Goal: Information Seeking & Learning: Learn about a topic

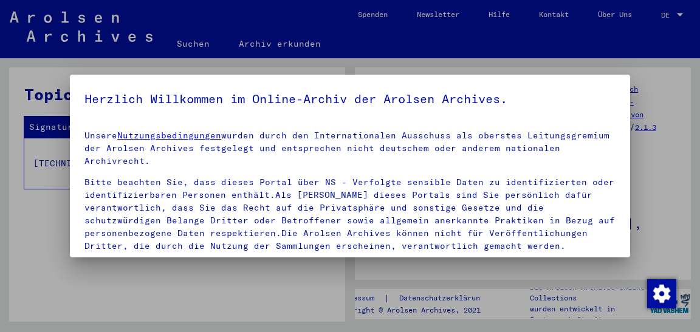
scroll to position [128, 0]
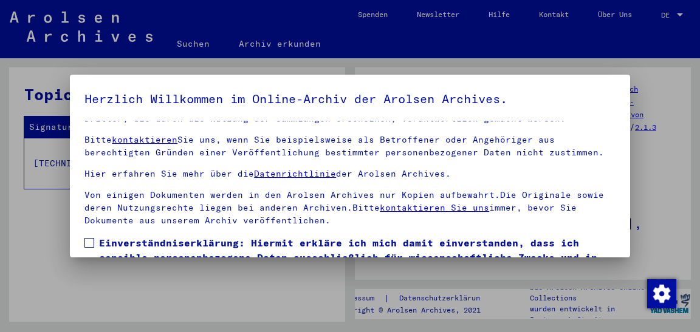
click at [88, 241] on span at bounding box center [89, 243] width 10 height 10
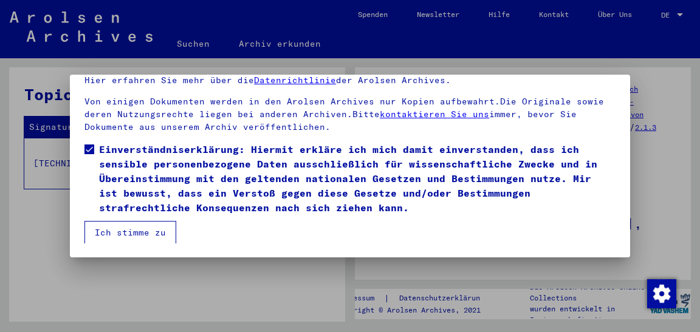
click at [109, 232] on button "Ich stimme zu" at bounding box center [130, 232] width 92 height 23
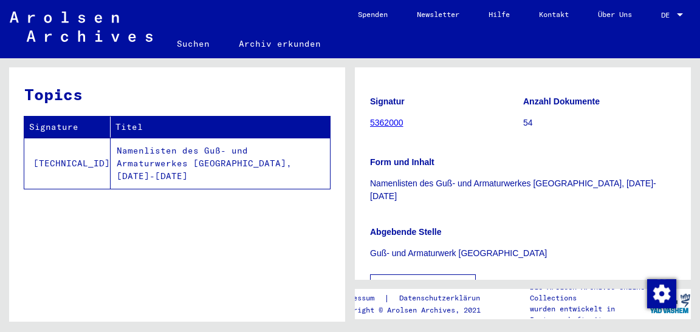
scroll to position [383, 0]
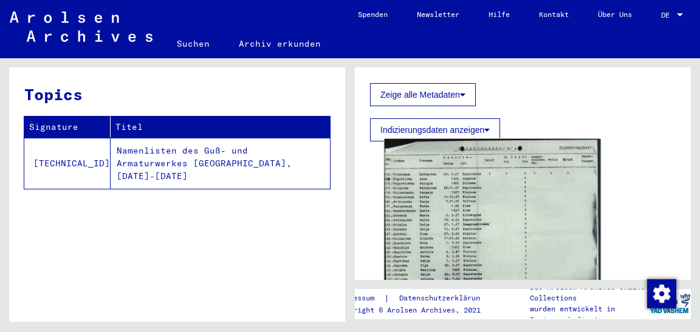
click at [462, 193] on img at bounding box center [492, 291] width 216 height 304
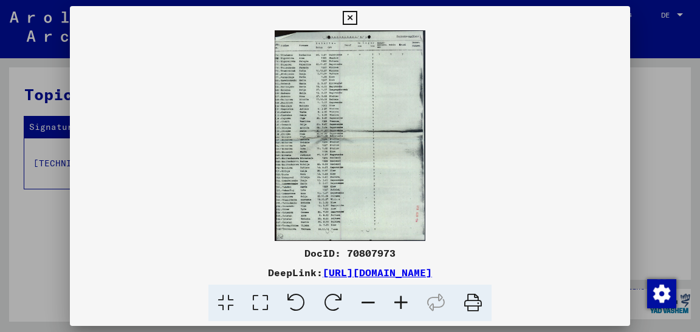
click at [385, 299] on icon at bounding box center [400, 303] width 33 height 37
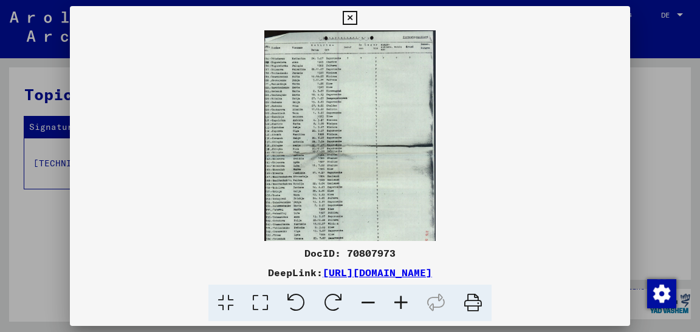
click at [385, 299] on icon at bounding box center [400, 303] width 33 height 37
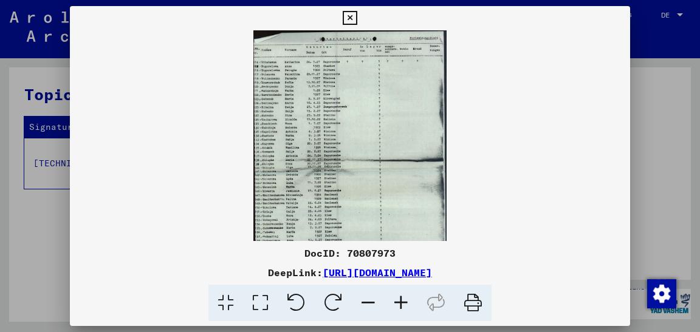
click at [385, 299] on icon at bounding box center [400, 303] width 33 height 37
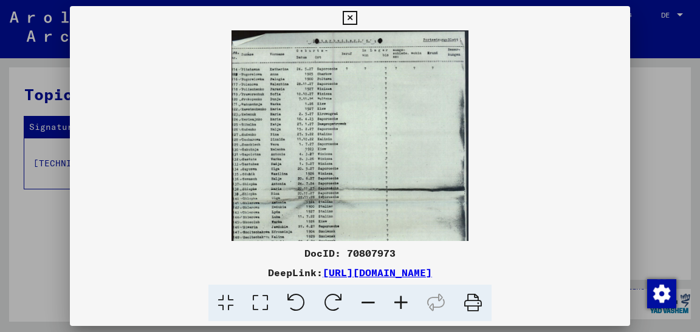
click at [385, 299] on icon at bounding box center [400, 303] width 33 height 37
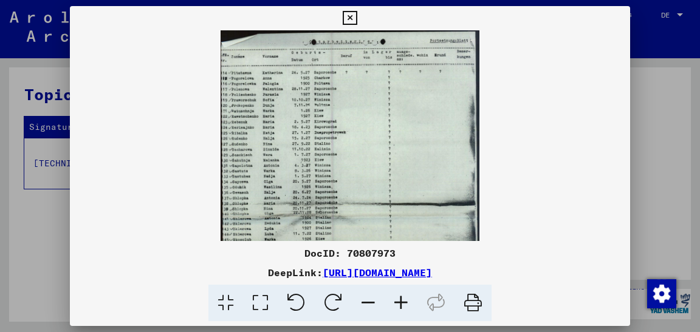
click at [385, 299] on icon at bounding box center [400, 303] width 33 height 37
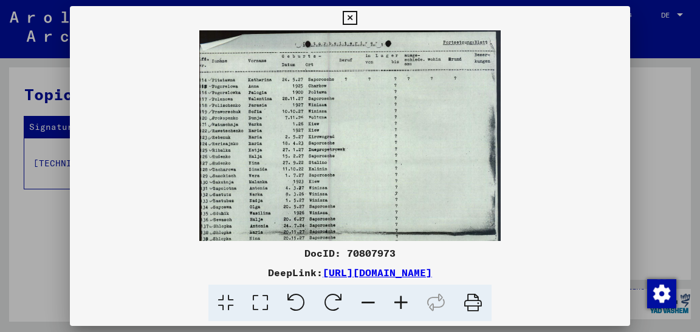
click at [385, 299] on icon at bounding box center [400, 303] width 33 height 37
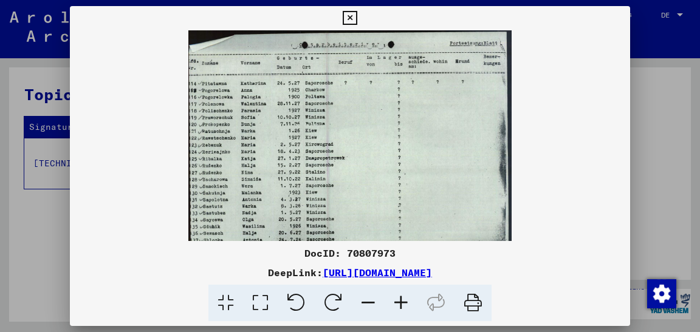
click at [385, 299] on icon at bounding box center [400, 303] width 33 height 37
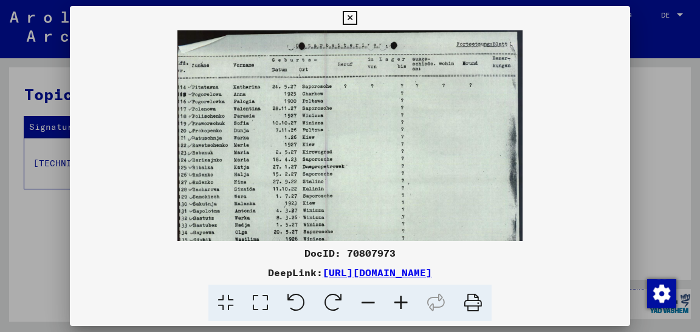
click at [385, 299] on icon at bounding box center [400, 303] width 33 height 37
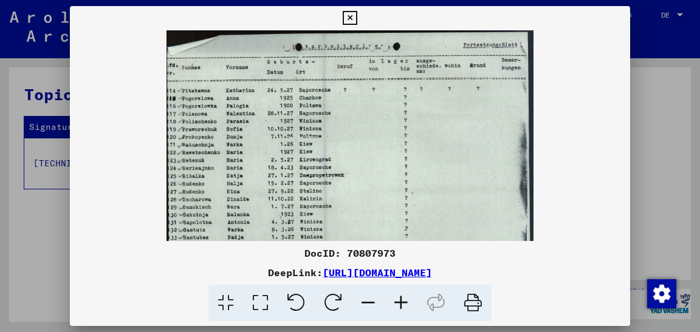
click at [384, 298] on icon at bounding box center [400, 303] width 33 height 37
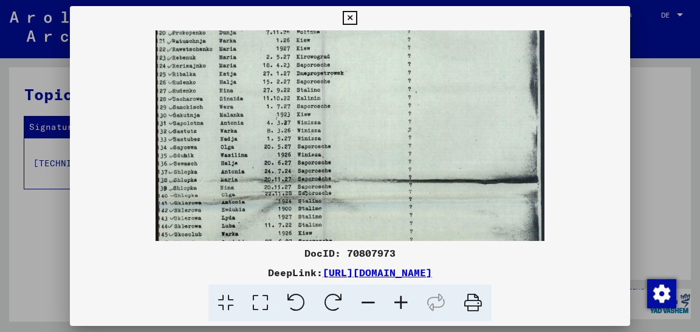
scroll to position [111, 0]
drag, startPoint x: 319, startPoint y: 222, endPoint x: 356, endPoint y: 111, distance: 117.0
click at [356, 111] on img at bounding box center [349, 191] width 388 height 545
click at [357, 24] on icon at bounding box center [350, 18] width 14 height 15
